Goal: Find specific page/section: Find specific page/section

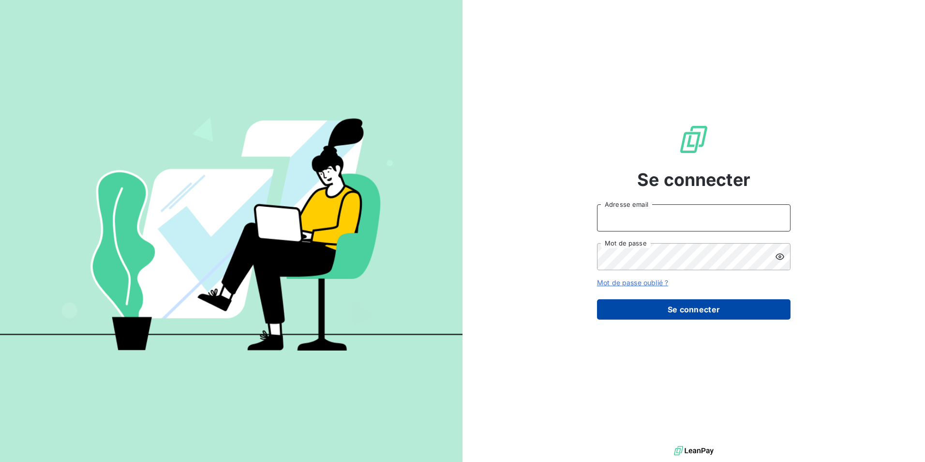
type input "[EMAIL_ADDRESS][DOMAIN_NAME]"
click at [655, 308] on button "Se connecter" at bounding box center [694, 309] width 194 height 20
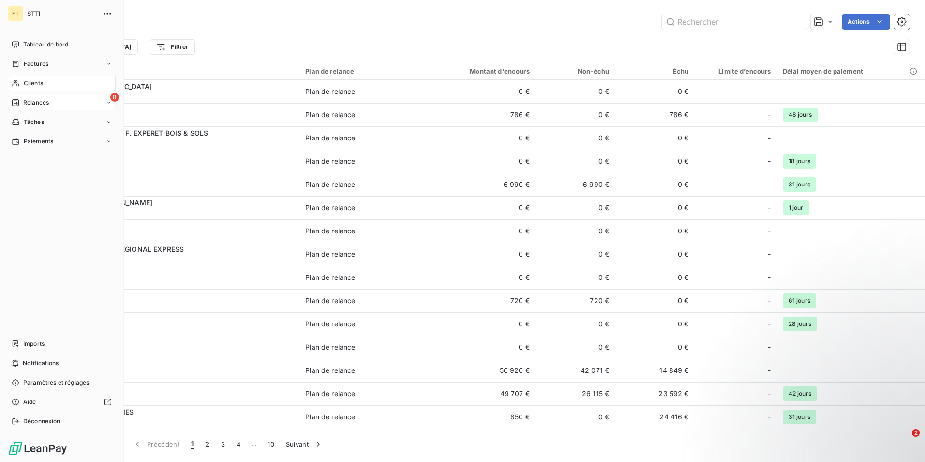
click at [26, 103] on span "Relances" at bounding box center [36, 102] width 26 height 9
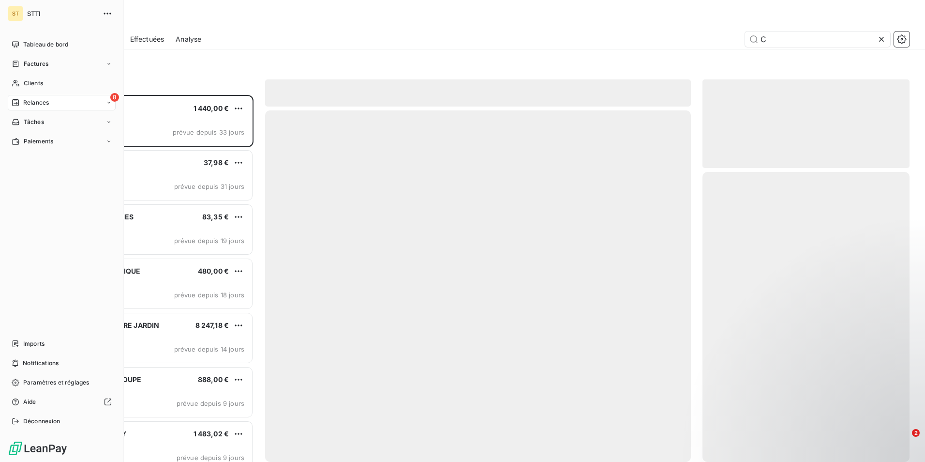
scroll to position [359, 200]
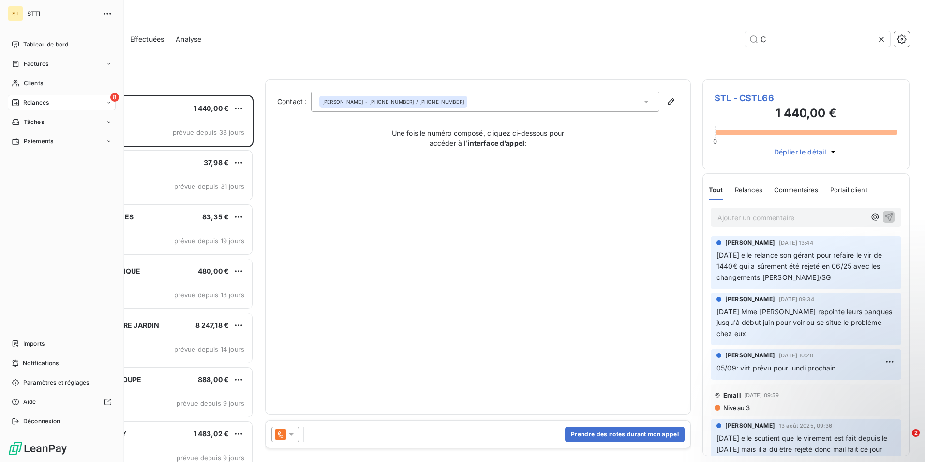
click at [45, 104] on span "Relances" at bounding box center [36, 102] width 26 height 9
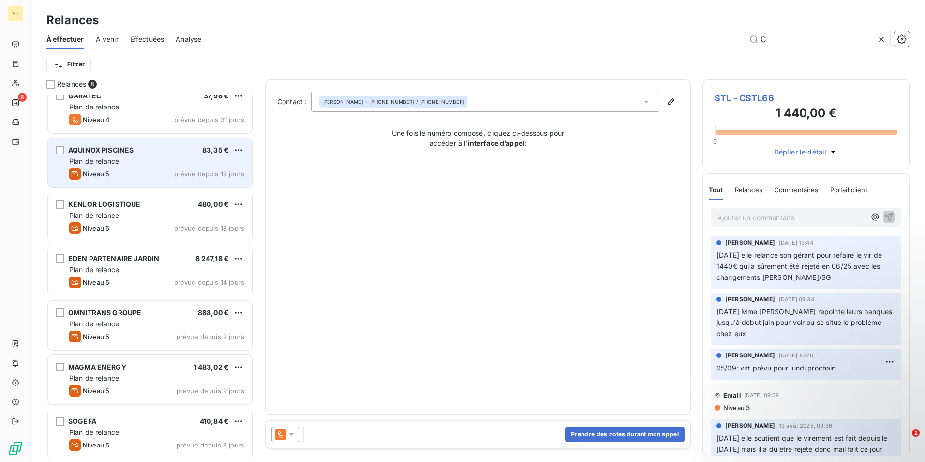
scroll to position [0, 0]
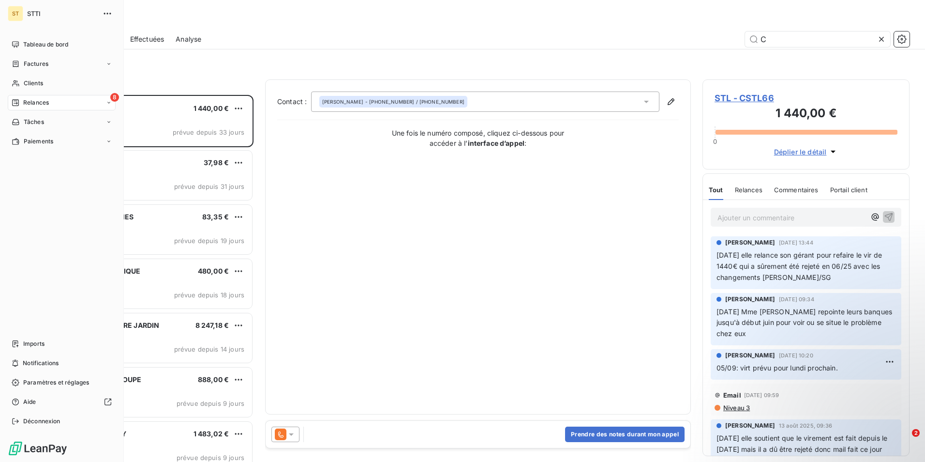
click at [43, 103] on span "Relances" at bounding box center [36, 102] width 26 height 9
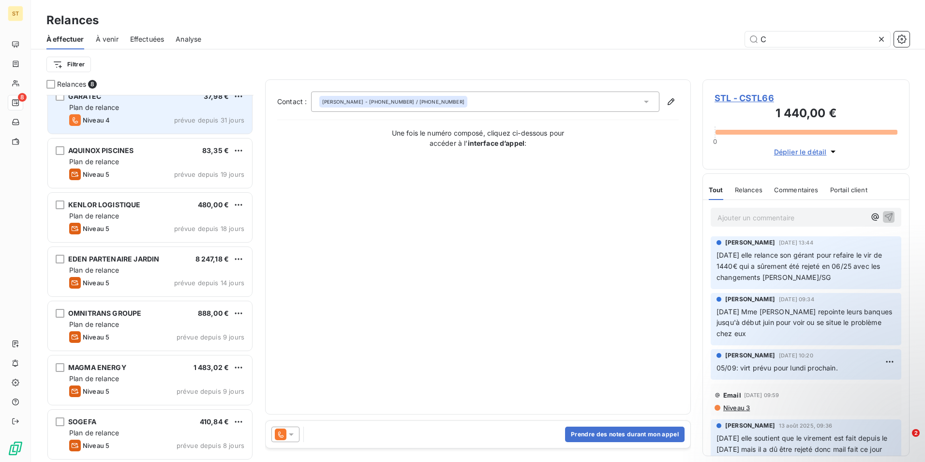
scroll to position [67, 0]
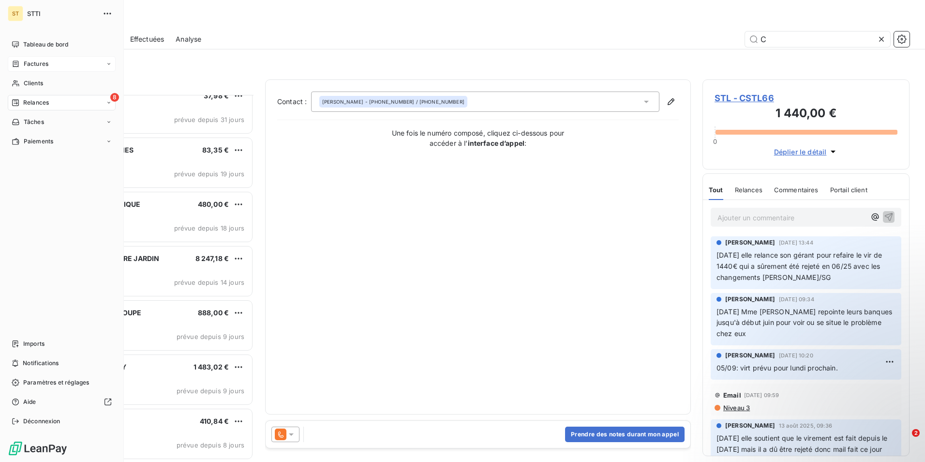
click at [49, 64] on div "Factures" at bounding box center [62, 63] width 108 height 15
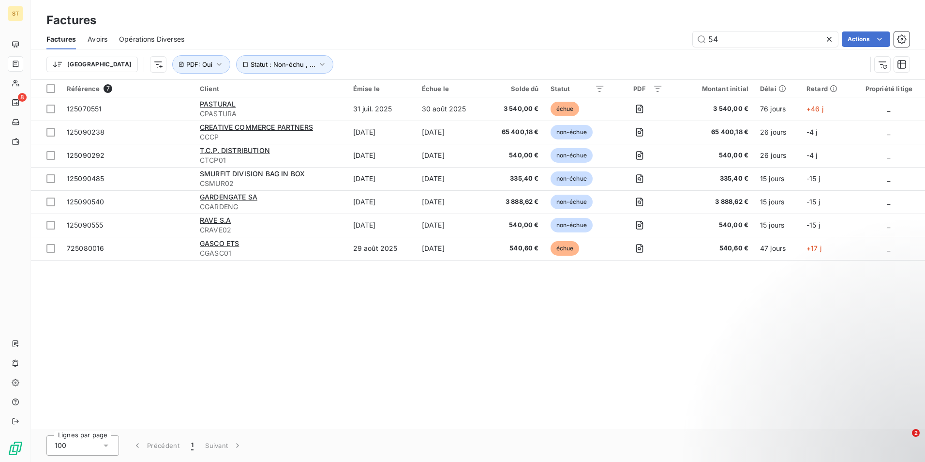
type input "5"
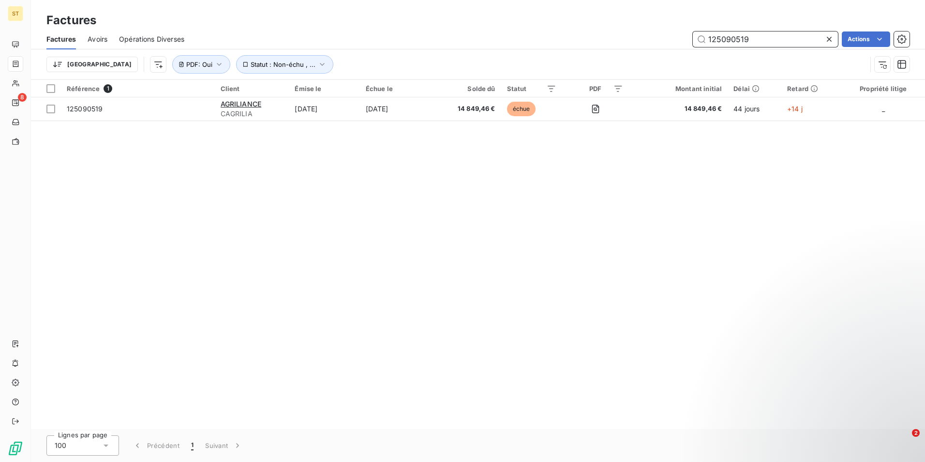
drag, startPoint x: 759, startPoint y: 39, endPoint x: 683, endPoint y: 40, distance: 76.0
click at [683, 40] on div "125090519 Actions" at bounding box center [553, 38] width 714 height 15
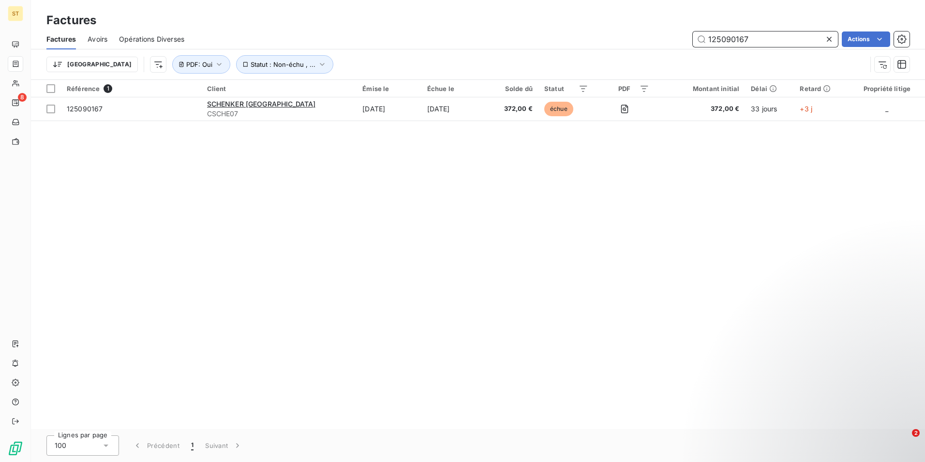
type input "125090167"
drag, startPoint x: 760, startPoint y: 41, endPoint x: 639, endPoint y: 35, distance: 121.1
click at [639, 35] on div "125090167 Actions" at bounding box center [553, 38] width 714 height 15
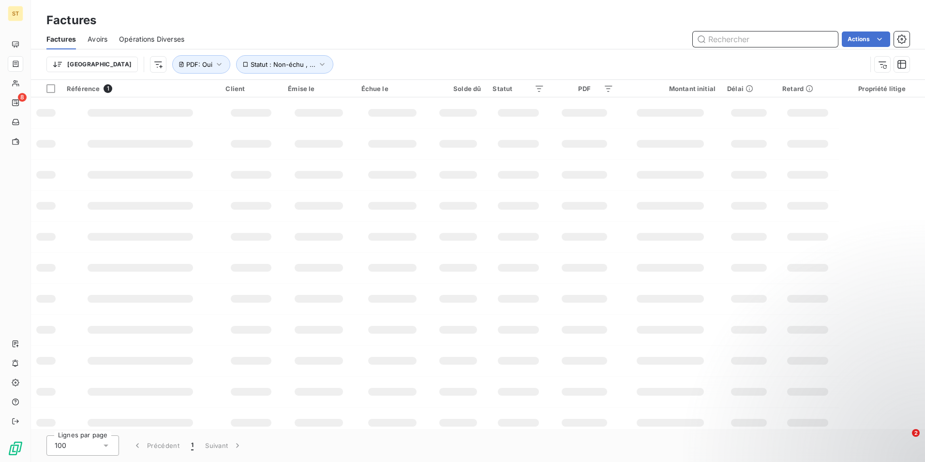
paste input "125090173"
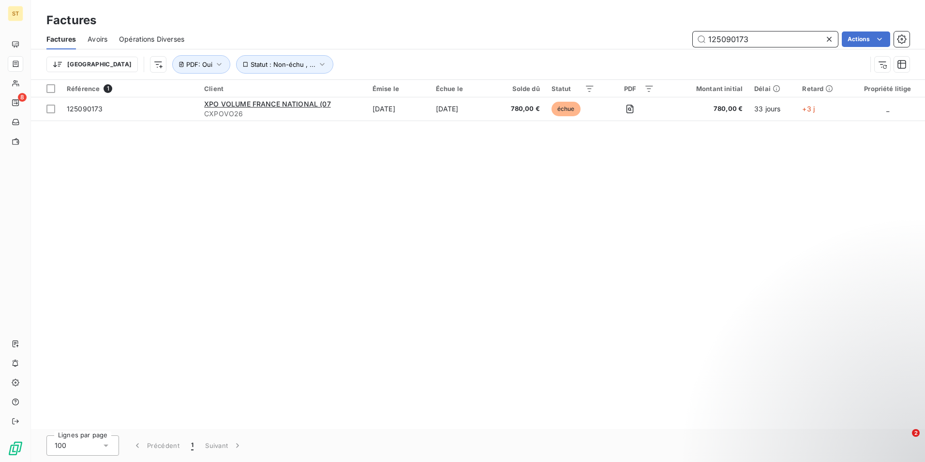
drag, startPoint x: 768, startPoint y: 34, endPoint x: 695, endPoint y: 35, distance: 72.6
click at [695, 35] on input "125090173" at bounding box center [765, 38] width 145 height 15
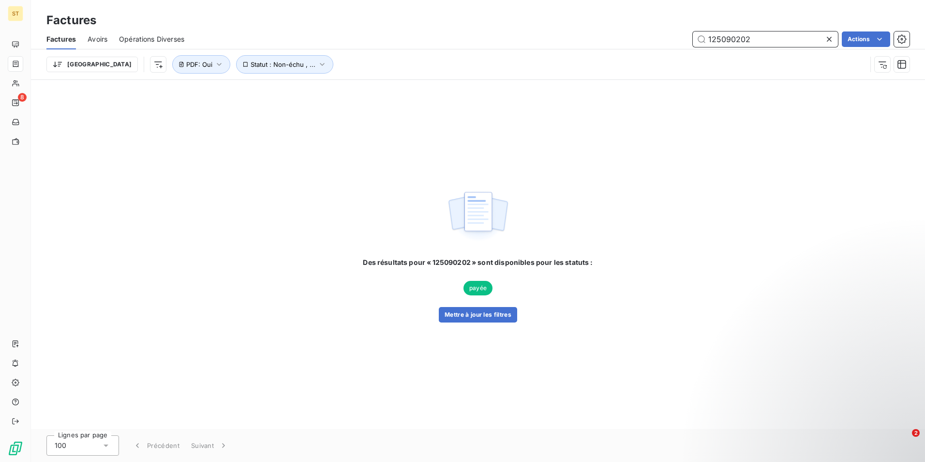
drag, startPoint x: 762, startPoint y: 39, endPoint x: 668, endPoint y: 36, distance: 94.4
click at [668, 36] on div "125090202 Actions" at bounding box center [553, 38] width 714 height 15
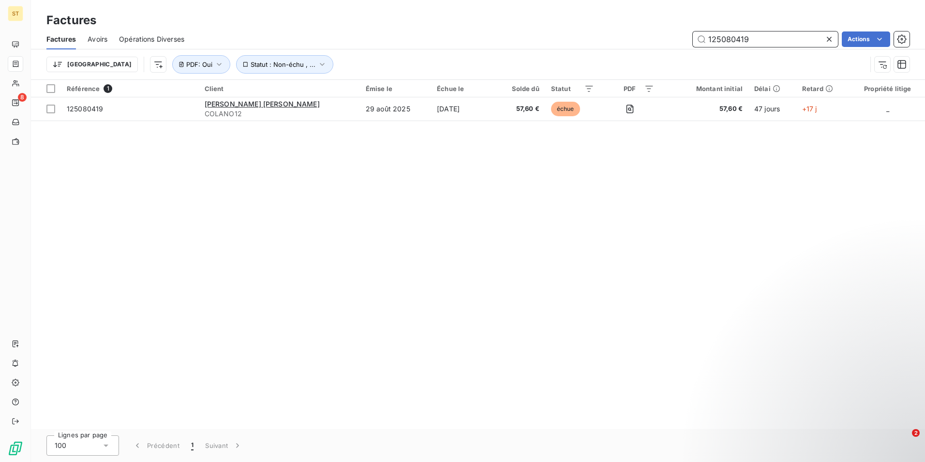
type input "125080419"
drag, startPoint x: 764, startPoint y: 40, endPoint x: 685, endPoint y: 38, distance: 78.9
click at [685, 38] on div "125080419 Actions" at bounding box center [553, 38] width 714 height 15
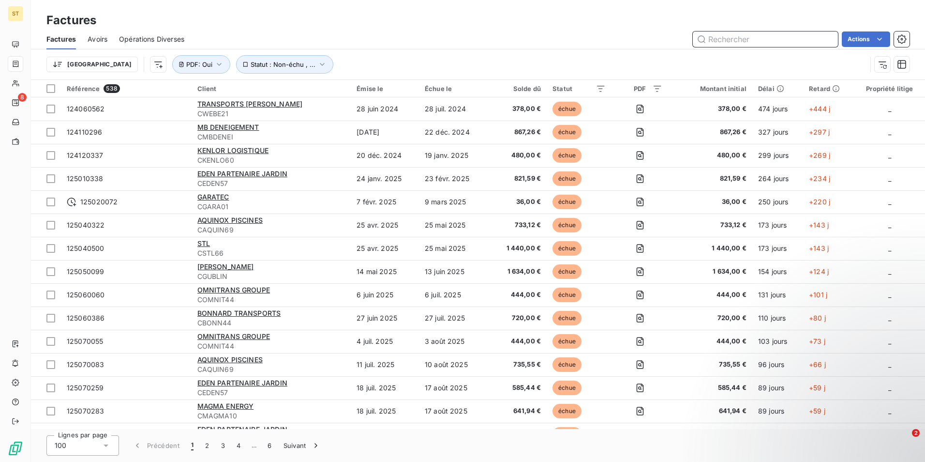
click at [742, 38] on input "text" at bounding box center [765, 38] width 145 height 15
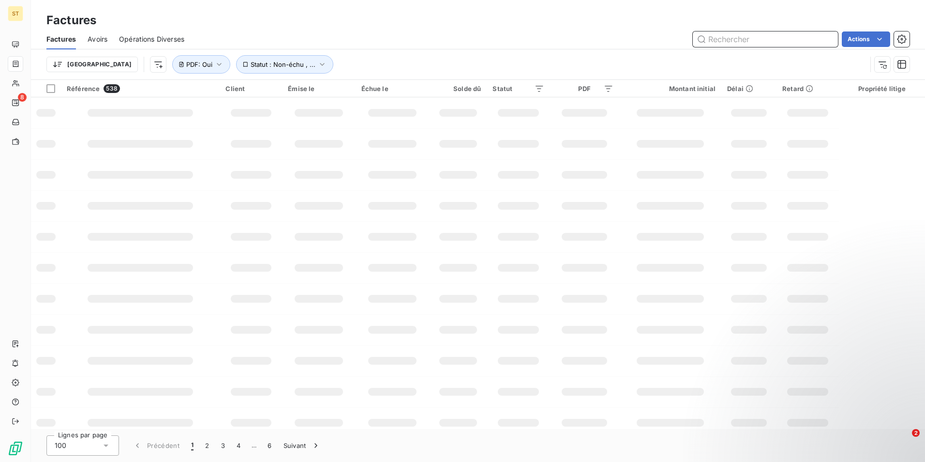
click at [748, 42] on input "text" at bounding box center [765, 38] width 145 height 15
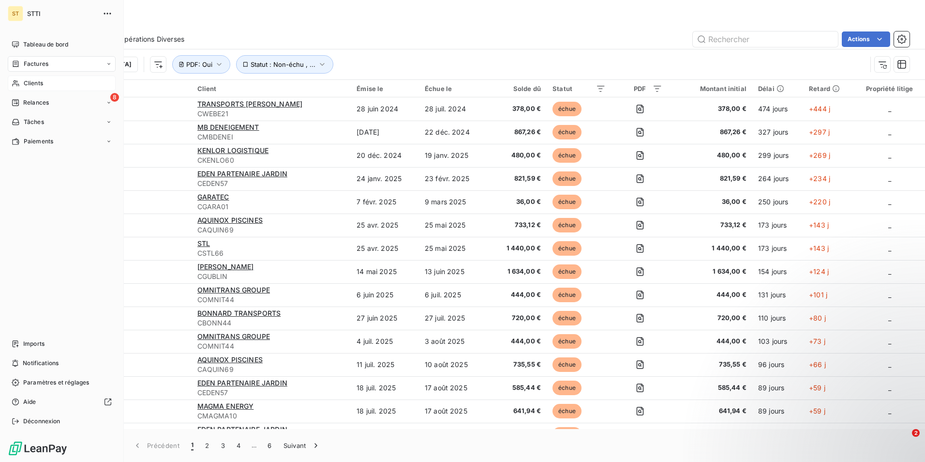
click at [23, 82] on div "Clients" at bounding box center [62, 82] width 108 height 15
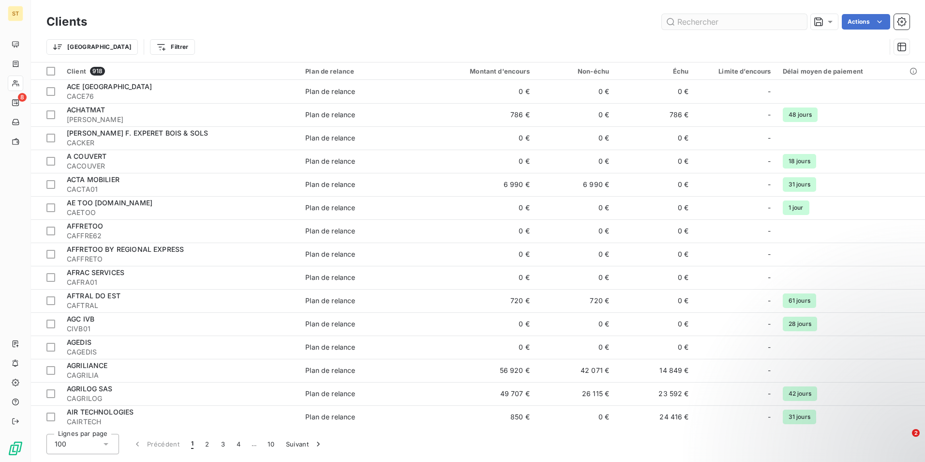
click at [699, 22] on input "text" at bounding box center [734, 21] width 145 height 15
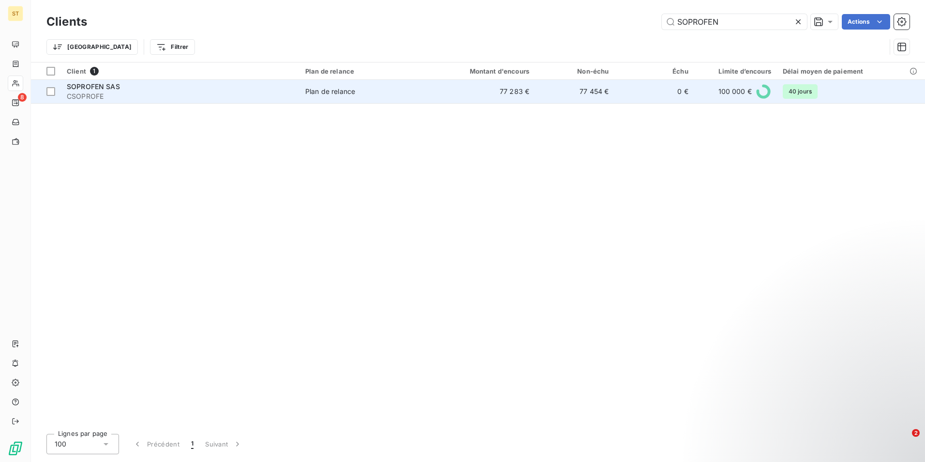
type input "SOPROFEN"
click at [243, 92] on span "CSOPROFE" at bounding box center [180, 96] width 227 height 10
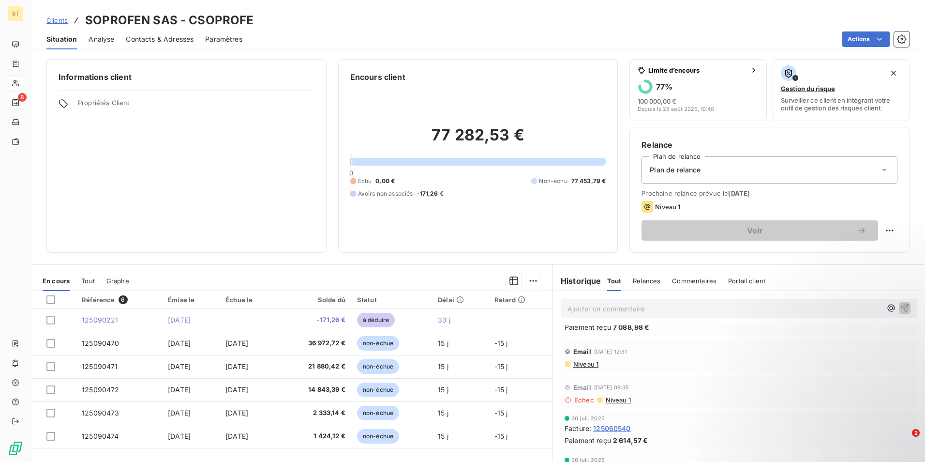
scroll to position [484, 0]
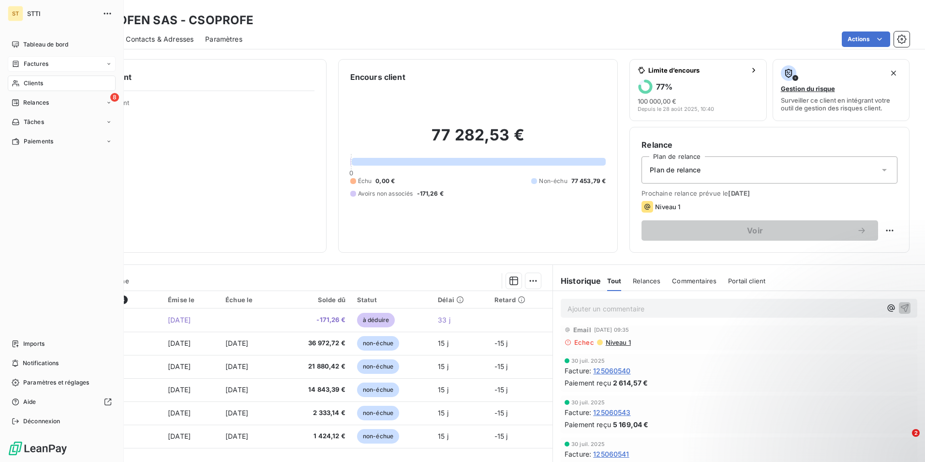
click at [48, 61] on span "Factures" at bounding box center [36, 64] width 25 height 9
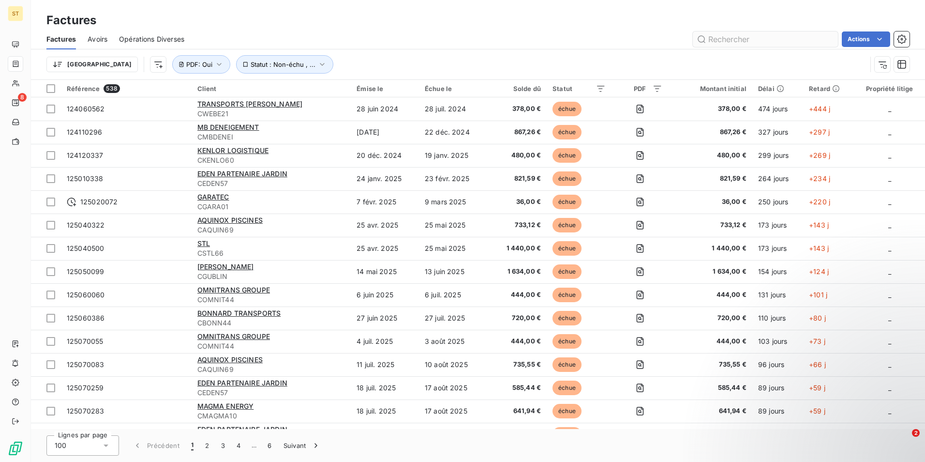
click at [755, 39] on input "text" at bounding box center [765, 38] width 145 height 15
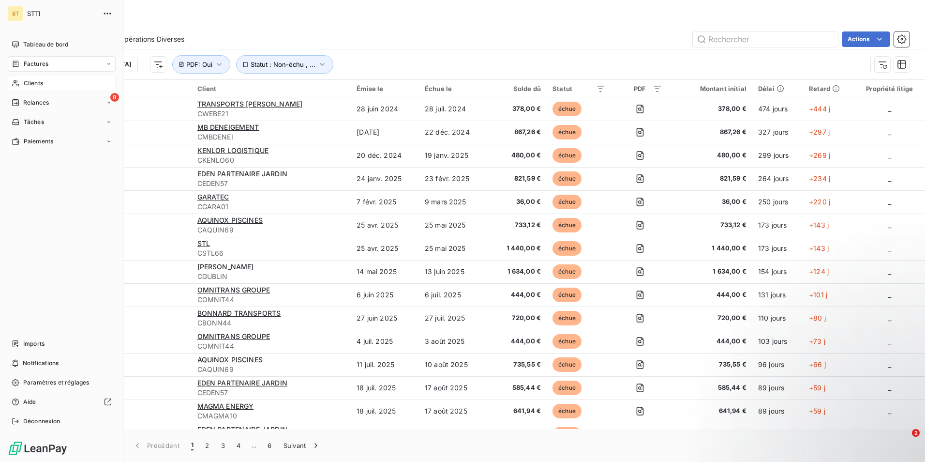
click at [28, 83] on span "Clients" at bounding box center [33, 83] width 19 height 9
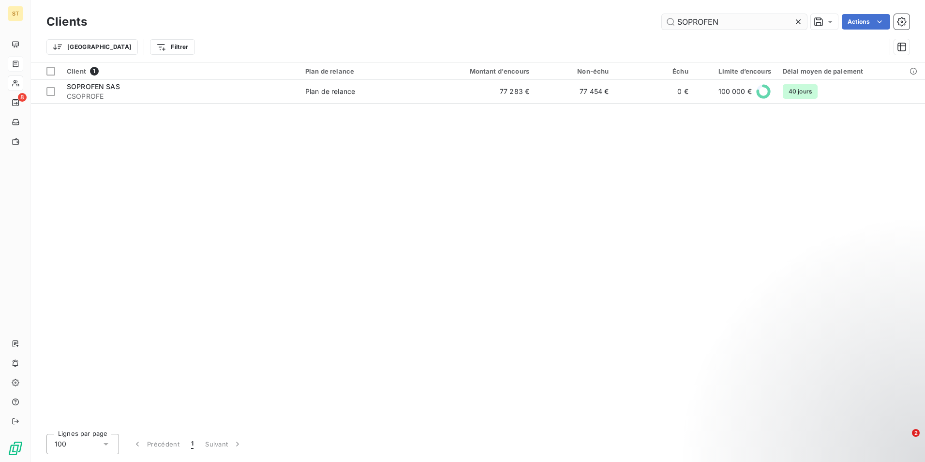
click at [740, 21] on input "SOPROFEN" at bounding box center [734, 21] width 145 height 15
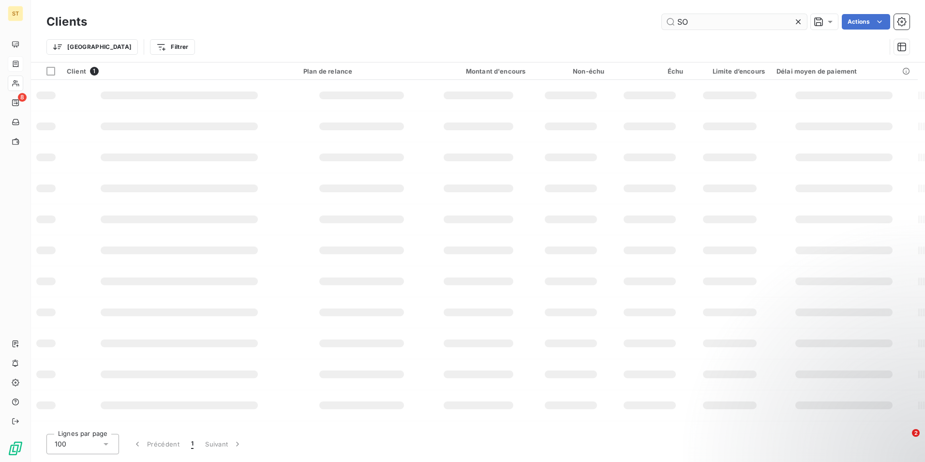
type input "S"
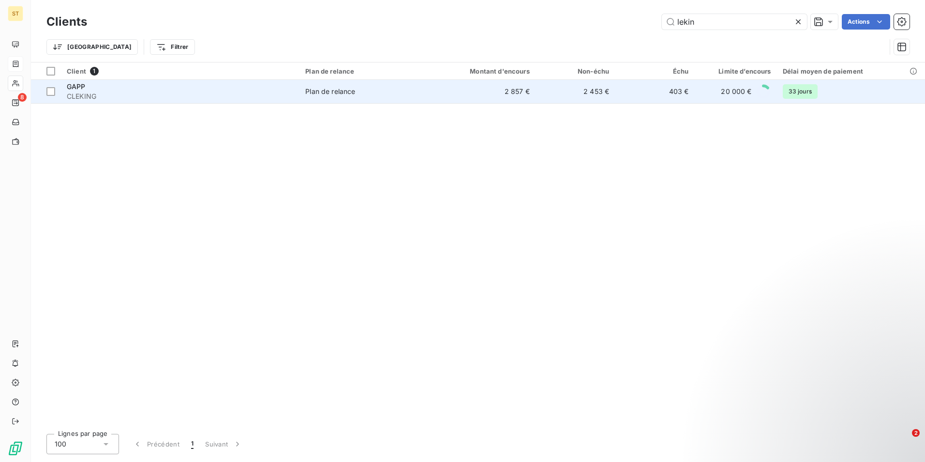
type input "lekin"
click at [373, 91] on span "Plan de relance" at bounding box center [364, 92] width 118 height 10
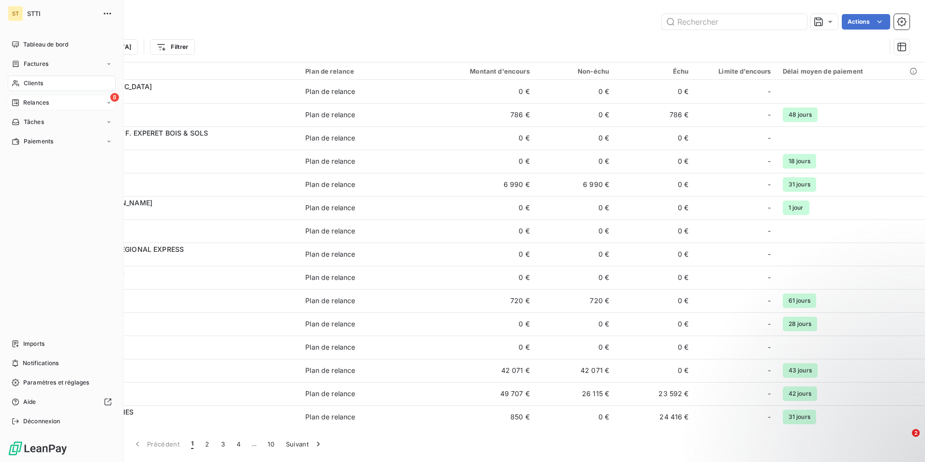
click at [45, 100] on span "Relances" at bounding box center [36, 102] width 26 height 9
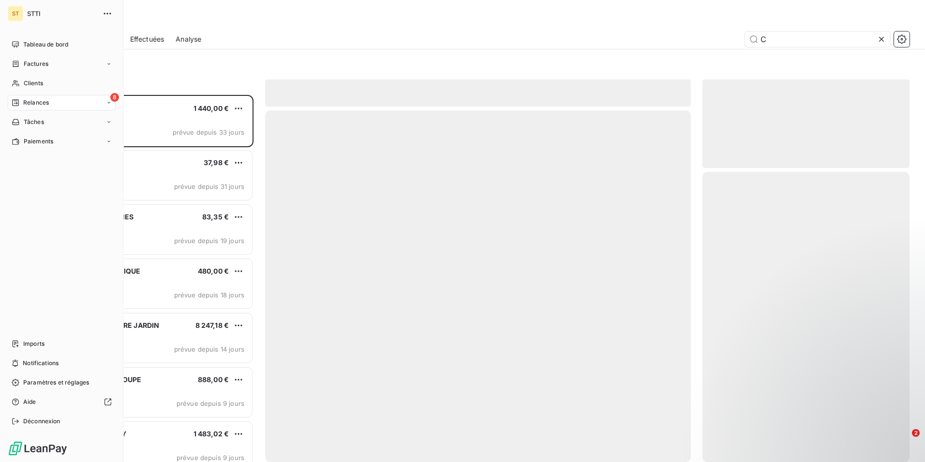
scroll to position [359, 200]
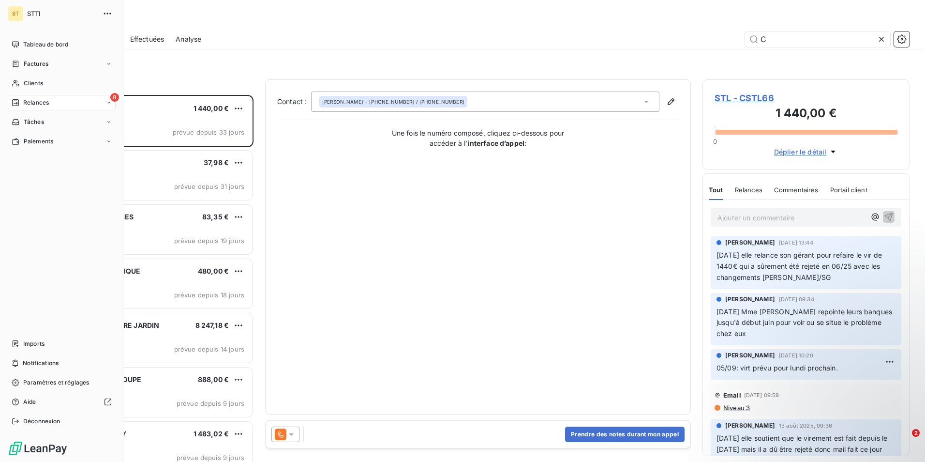
click at [36, 102] on span "Relances" at bounding box center [36, 102] width 26 height 9
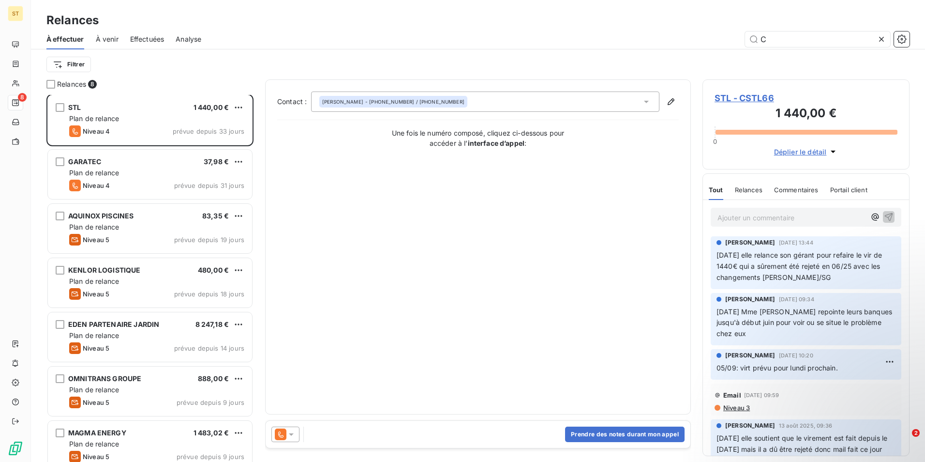
scroll to position [0, 0]
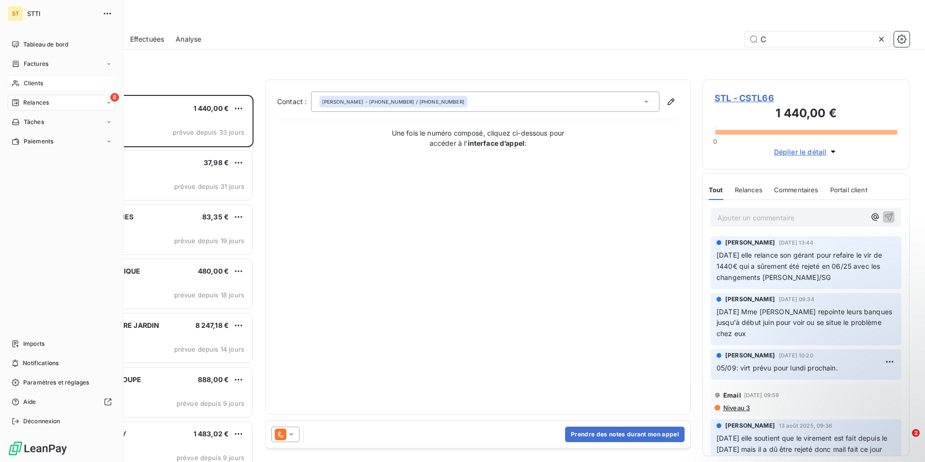
click at [67, 86] on div "Clients" at bounding box center [62, 82] width 108 height 15
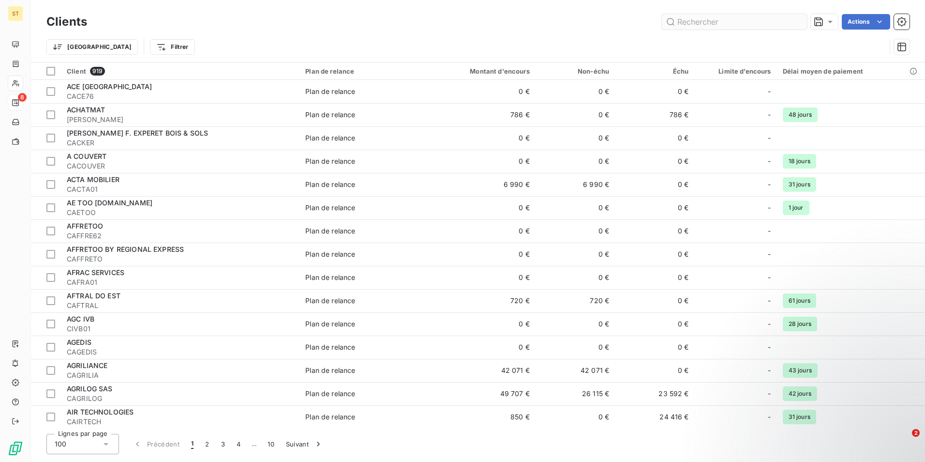
click at [707, 21] on input "text" at bounding box center [734, 21] width 145 height 15
click at [692, 25] on input "text" at bounding box center [734, 21] width 145 height 15
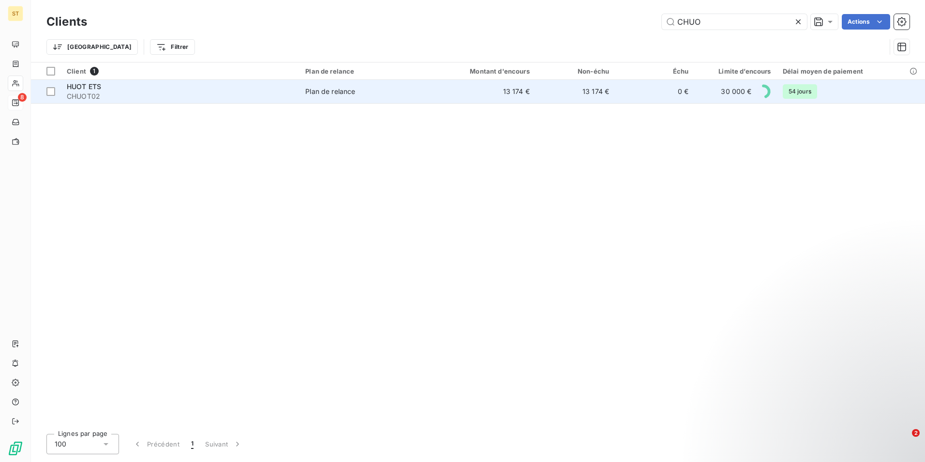
type input "CHUO"
click at [135, 93] on span "CHUOT02" at bounding box center [180, 96] width 227 height 10
